Goal: Submit feedback/report problem

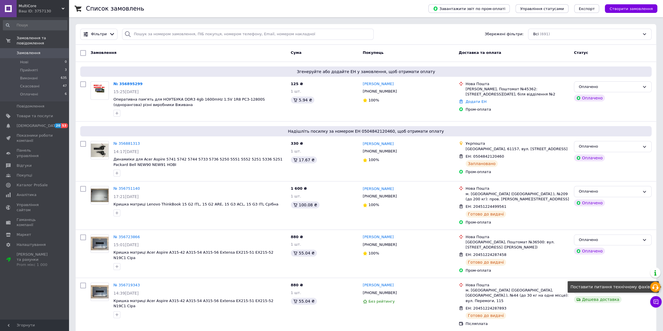
click at [655, 285] on use at bounding box center [655, 287] width 6 height 6
click at [651, 11] on span "Створити замовлення" at bounding box center [631, 9] width 43 height 4
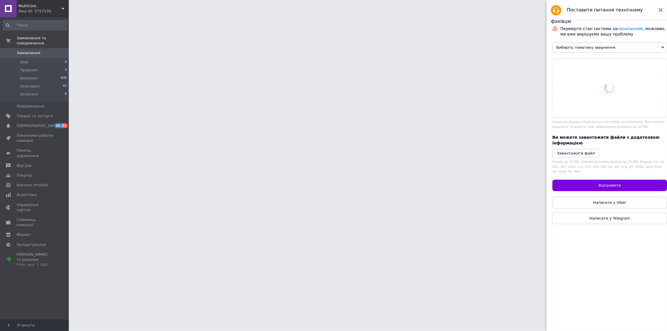
click at [660, 8] on icon at bounding box center [661, 10] width 4 height 4
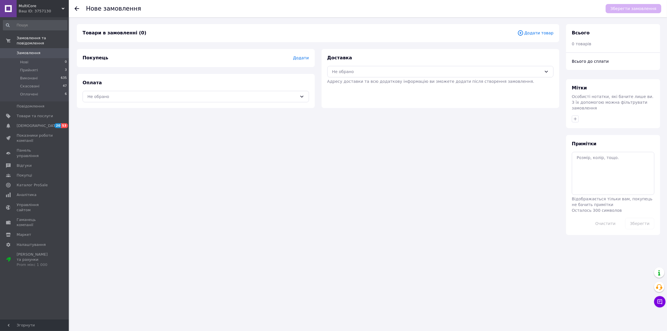
click at [40, 50] on span "Замовлення" at bounding box center [35, 52] width 36 height 5
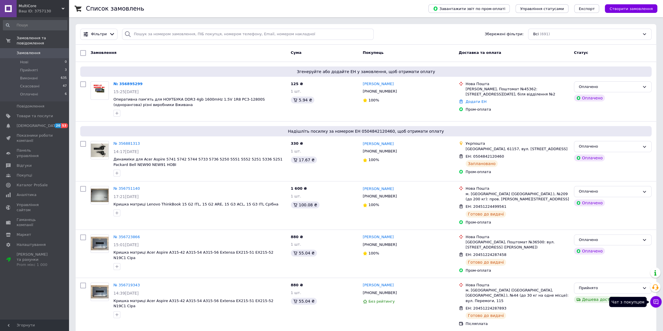
click at [656, 302] on icon at bounding box center [656, 302] width 6 height 6
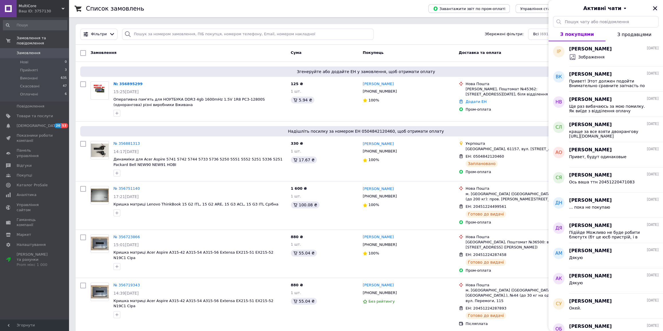
drag, startPoint x: 651, startPoint y: 9, endPoint x: 654, endPoint y: 8, distance: 3.2
click at [654, 8] on div "Активні чати" at bounding box center [606, 8] width 115 height 16
click at [655, 8] on icon "Закрити" at bounding box center [655, 8] width 4 height 4
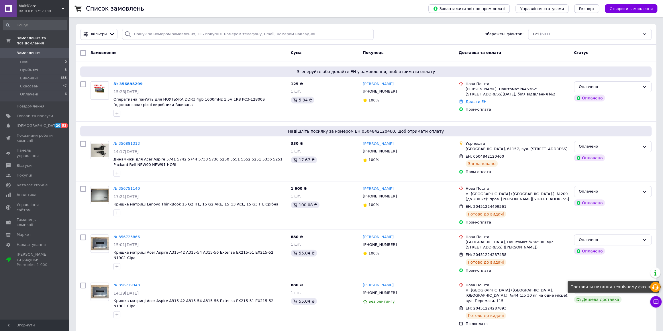
click at [659, 290] on div at bounding box center [655, 287] width 10 height 10
click at [654, 288] on use at bounding box center [655, 287] width 6 height 6
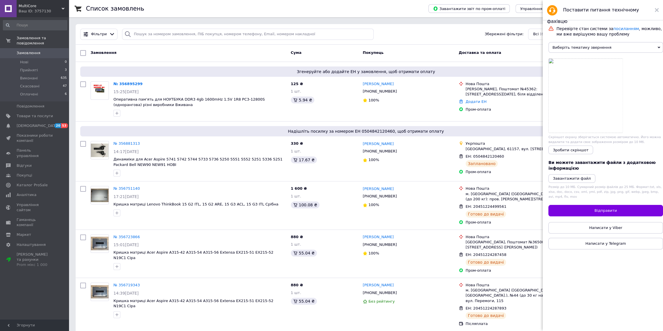
click at [586, 51] on span "Виберіть тематику звернення" at bounding box center [606, 47] width 115 height 11
click at [573, 88] on li "Відгуки" at bounding box center [606, 86] width 115 height 7
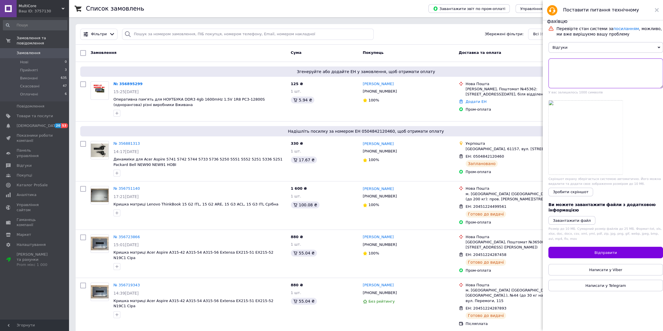
click at [573, 79] on textarea at bounding box center [606, 73] width 115 height 30
type textarea "Y"
type textarea "Не відібражаються відгуки! пише 0 відгуків"
click at [612, 255] on span "Відправити" at bounding box center [606, 252] width 22 height 4
